Goal: Book appointment/travel/reservation

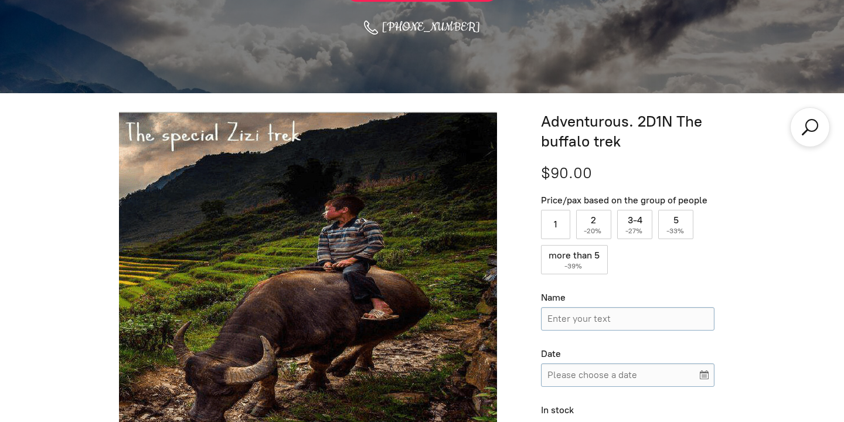
scroll to position [329, 0]
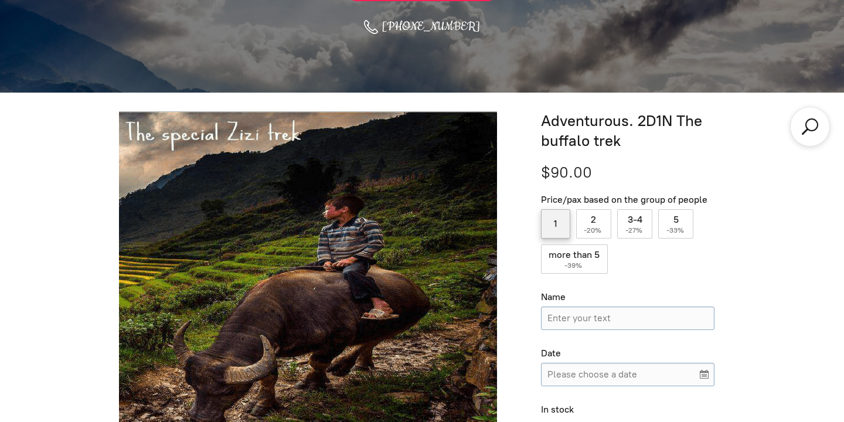
click at [552, 230] on label "1" at bounding box center [555, 223] width 29 height 29
click at [552, 230] on input "1" at bounding box center [555, 223] width 29 height 29
radio input "true"
click at [582, 229] on label "2 ( -20% )" at bounding box center [594, 223] width 36 height 29
click at [582, 229] on input "2 ( -20% )" at bounding box center [594, 223] width 36 height 29
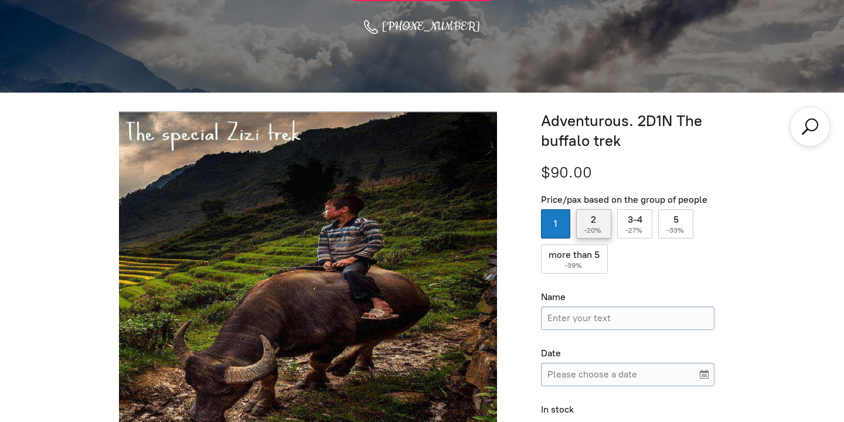
radio input "true"
click at [541, 225] on label "1" at bounding box center [555, 223] width 29 height 29
click at [541, 225] on input "1" at bounding box center [555, 223] width 29 height 29
radio input "true"
click at [598, 226] on span "-20%" at bounding box center [593, 230] width 19 height 8
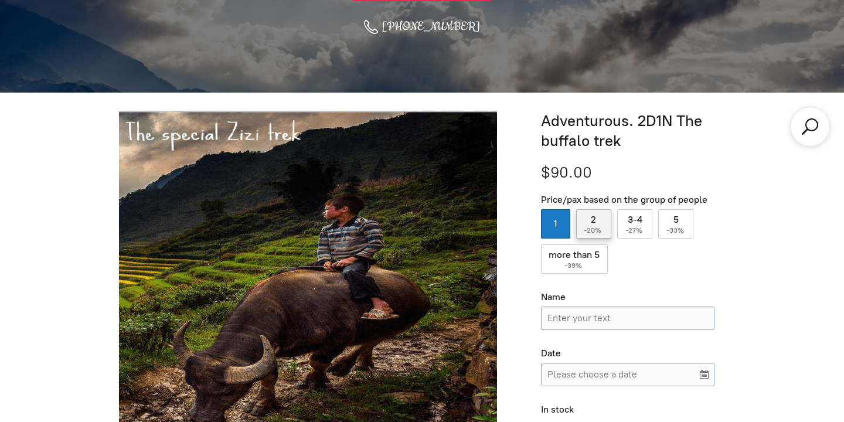
click at [598, 226] on input "2 ( -20% )" at bounding box center [594, 223] width 36 height 29
radio input "true"
click at [554, 219] on label "1" at bounding box center [555, 223] width 29 height 29
click at [554, 219] on input "1" at bounding box center [555, 223] width 29 height 29
radio input "true"
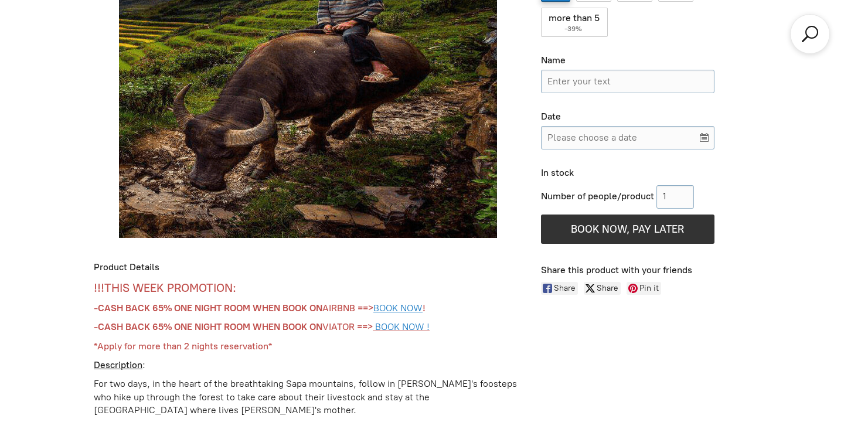
scroll to position [568, 0]
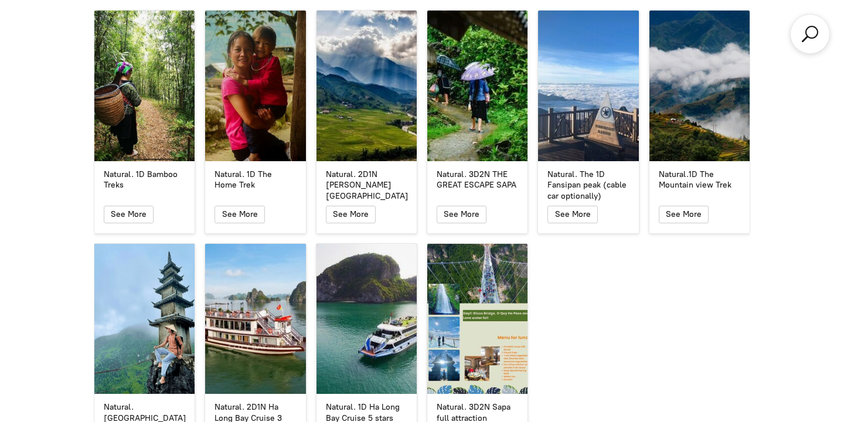
scroll to position [2081, 0]
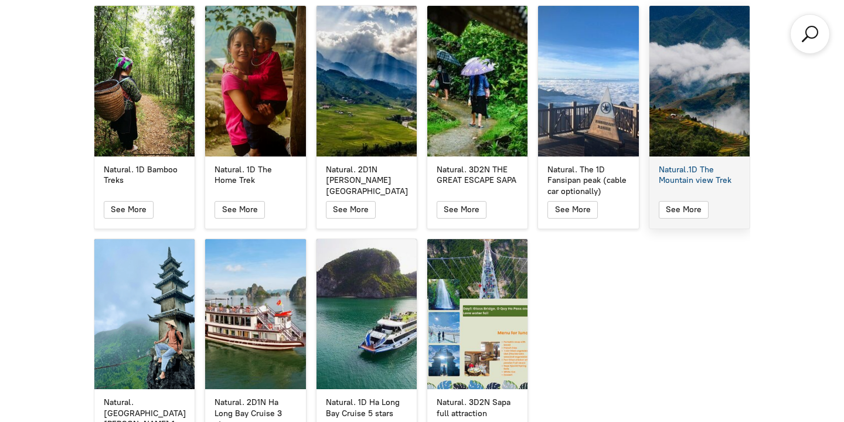
click at [743, 6] on div "Natural.1D The Mountain view Trek" at bounding box center [700, 81] width 100 height 151
